Goal: Task Accomplishment & Management: Use online tool/utility

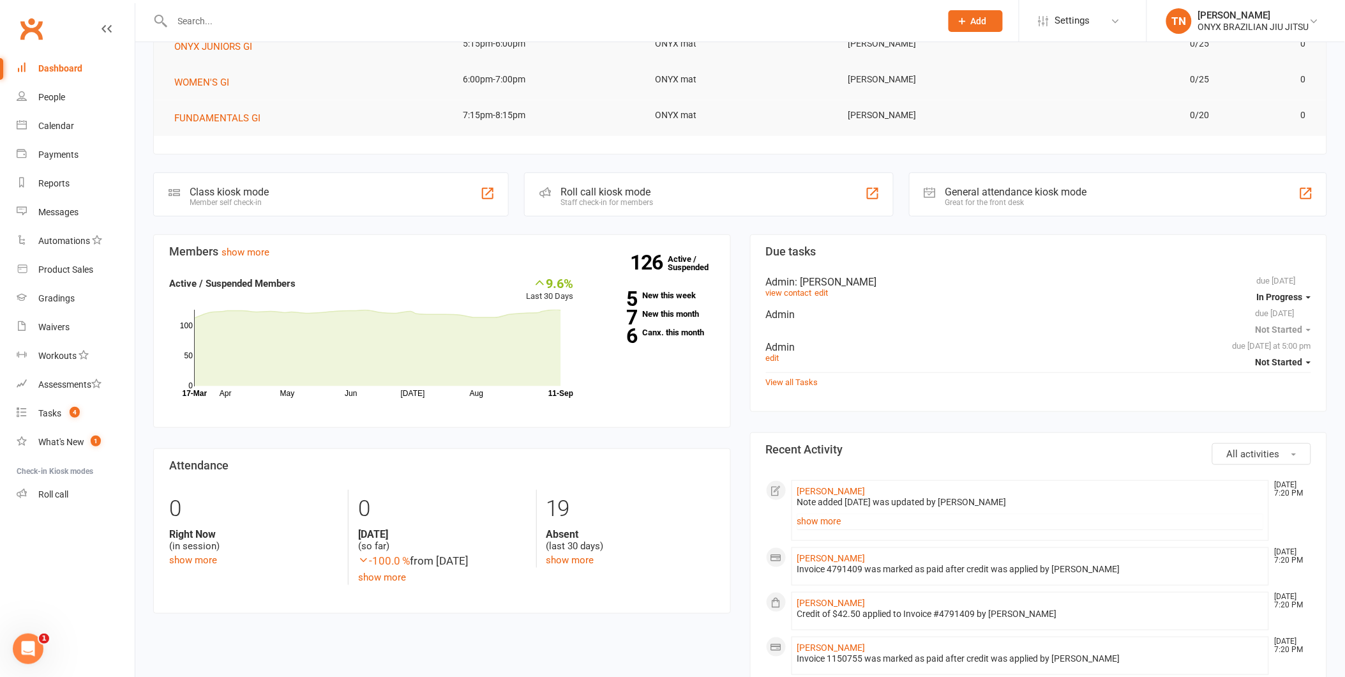
click at [620, 188] on div "Roll call kiosk mode" at bounding box center [607, 192] width 93 height 12
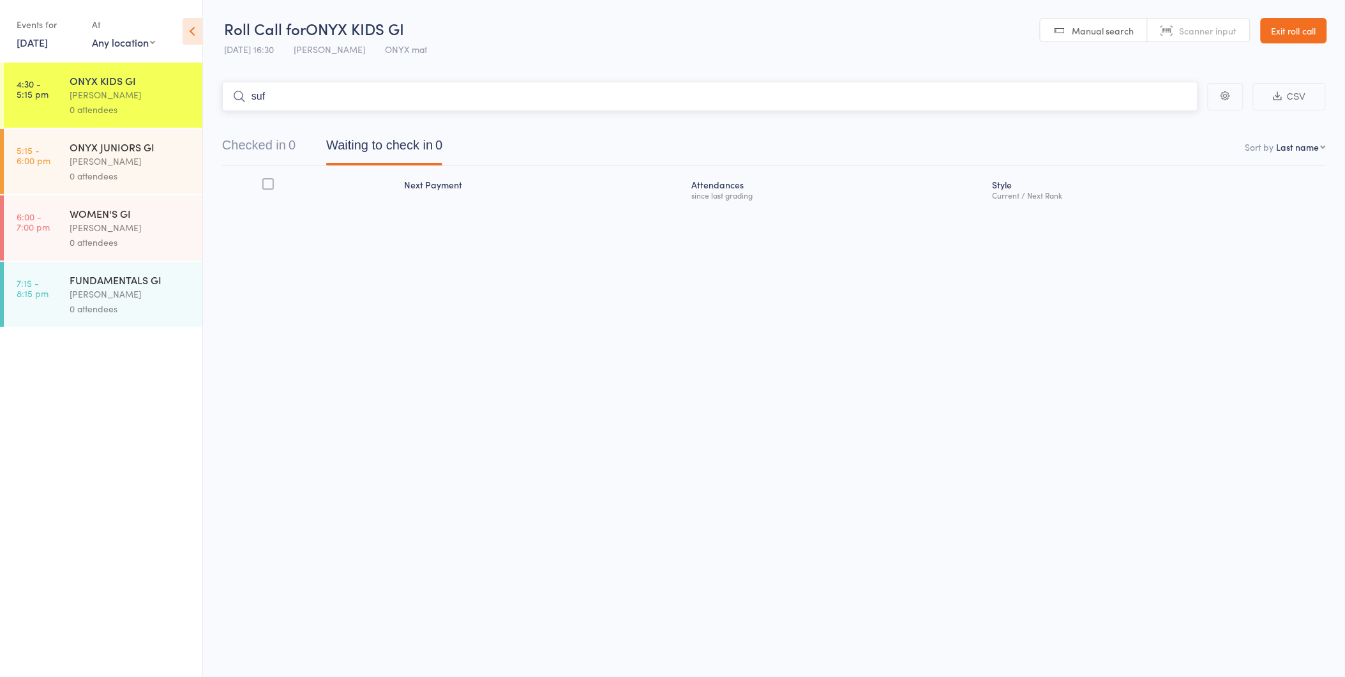
type input "sufy"
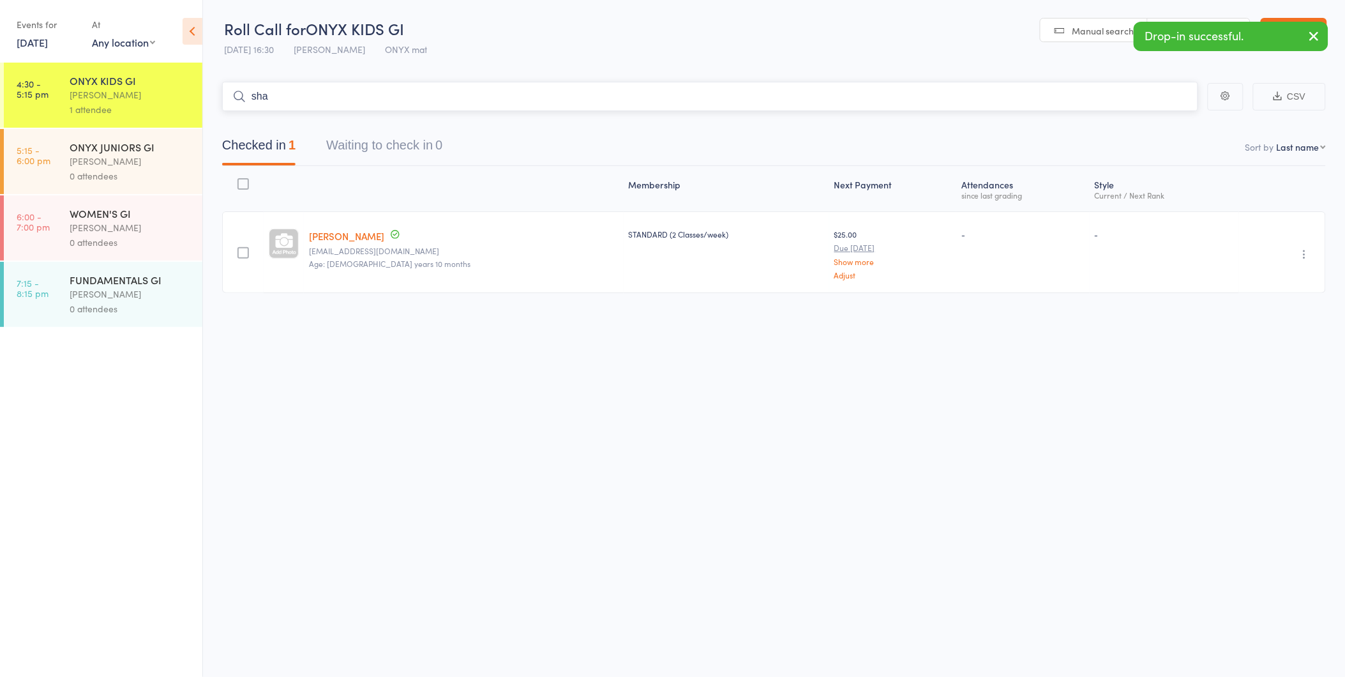
type input "shaf"
type input "[PERSON_NAME]"
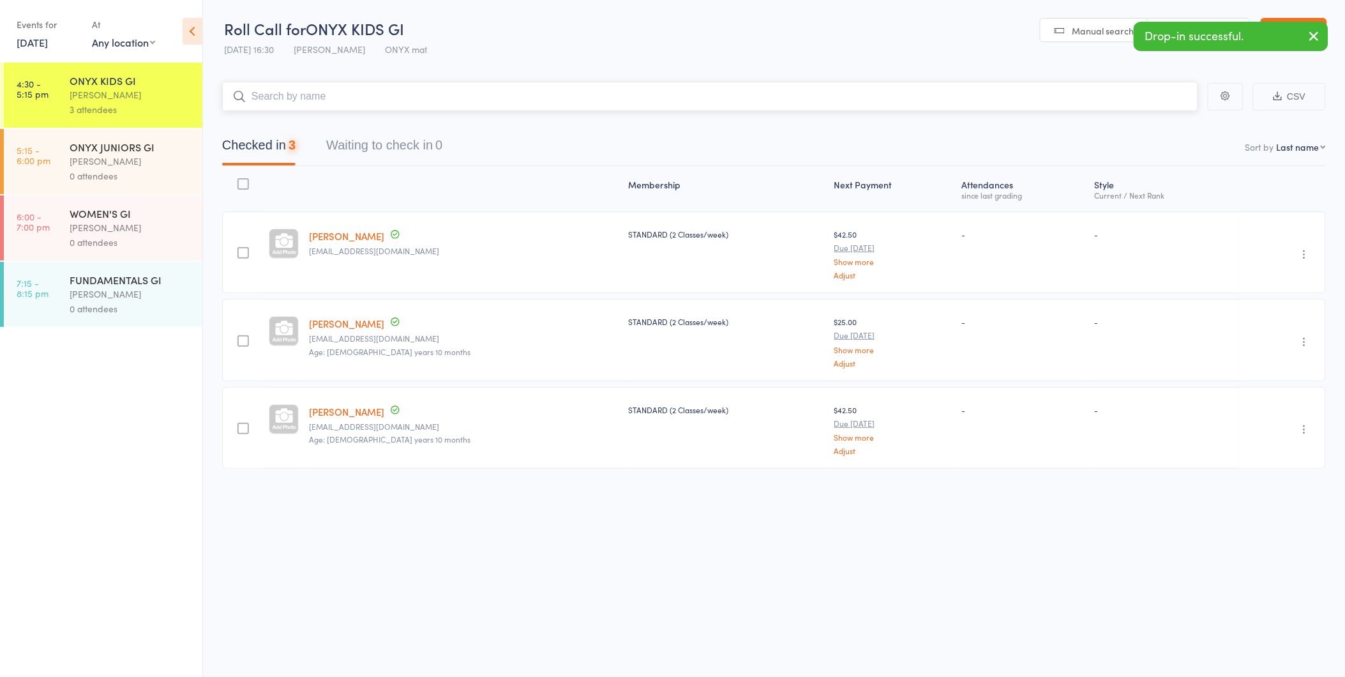
type input "j"
type input "[PERSON_NAME]"
type input "uriah"
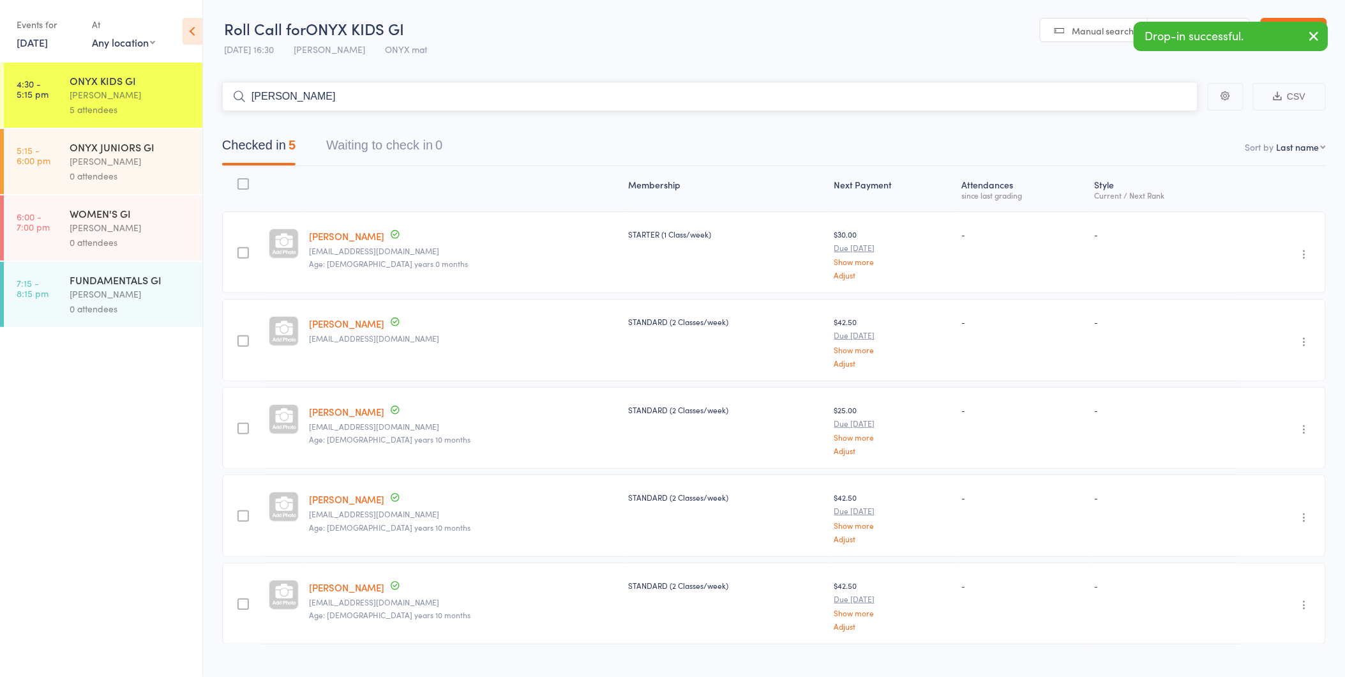
type input "benji"
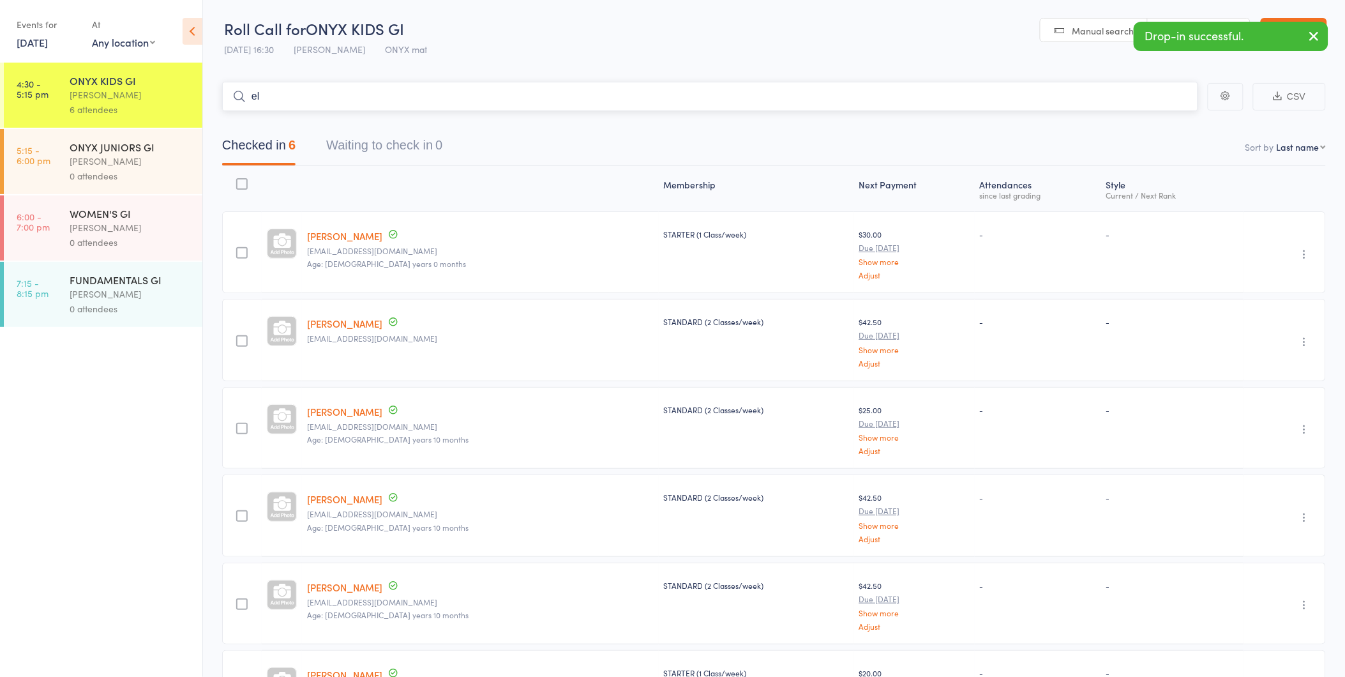
type input "[PERSON_NAME]"
type input "ardsh"
click at [1294, 22] on link "Exit roll call" at bounding box center [1294, 31] width 66 height 26
